Goal: Find specific page/section

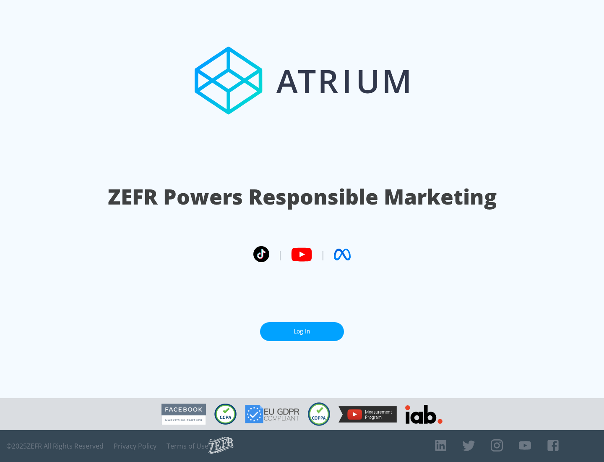
click at [302, 328] on link "Log In" at bounding box center [302, 331] width 84 height 19
